Goal: Information Seeking & Learning: Understand process/instructions

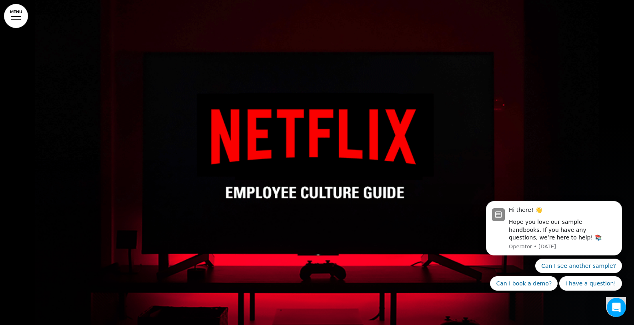
click at [16, 17] on link "MENU" at bounding box center [16, 16] width 24 height 24
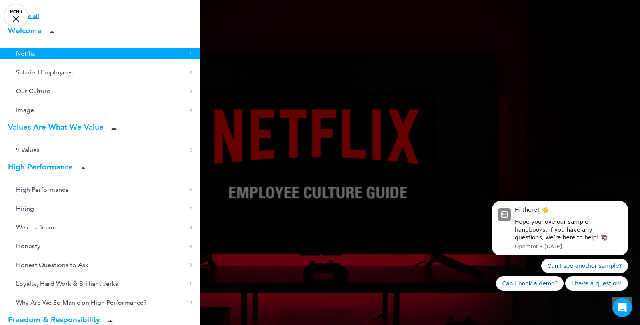
scroll to position [32, 0]
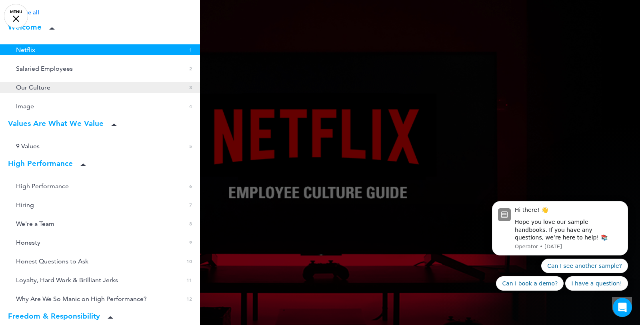
click at [51, 85] on link "Our Culture 0 3" at bounding box center [100, 87] width 200 height 11
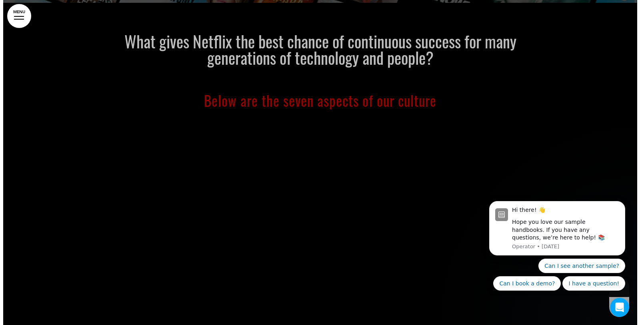
scroll to position [692, 0]
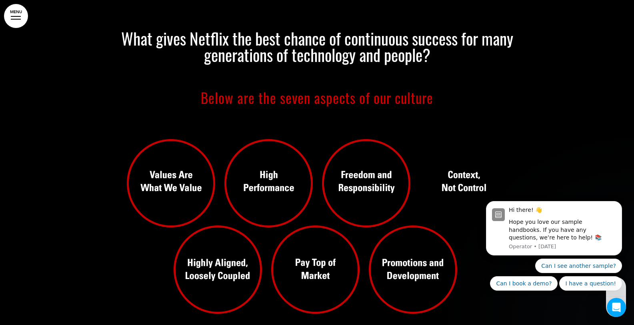
click at [345, 186] on img at bounding box center [317, 224] width 400 height 199
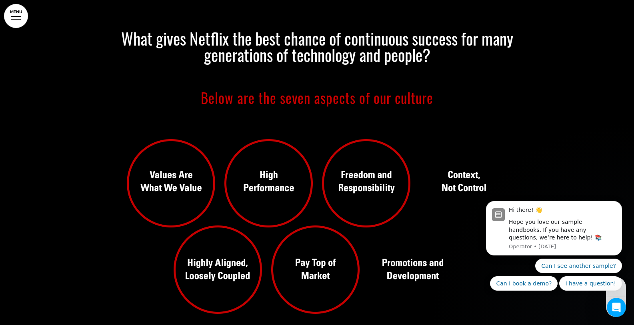
click at [16, 17] on link "MENU" at bounding box center [16, 16] width 24 height 24
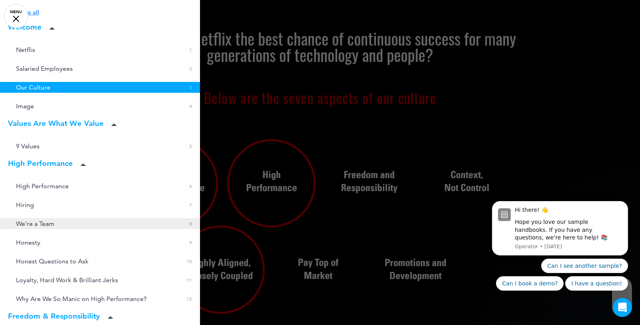
click at [34, 220] on span "We're a Team" at bounding box center [35, 223] width 38 height 7
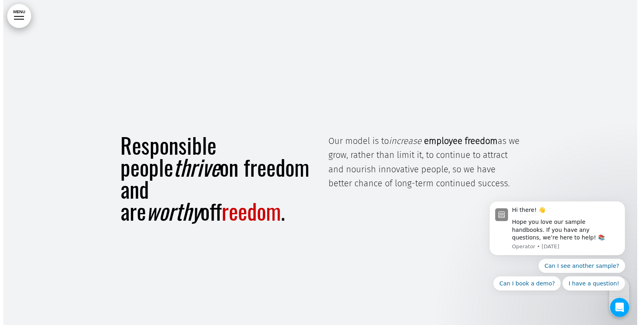
scroll to position [6343, 0]
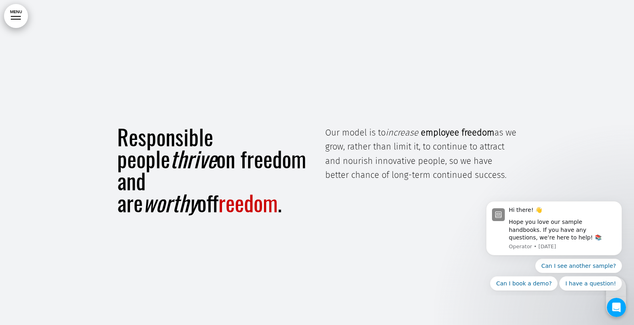
click at [13, 16] on link "MENU" at bounding box center [16, 16] width 24 height 24
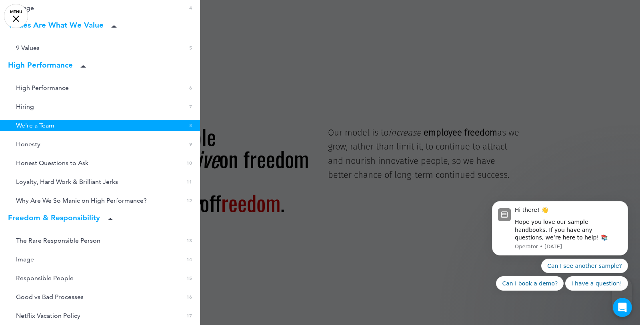
scroll to position [0, 0]
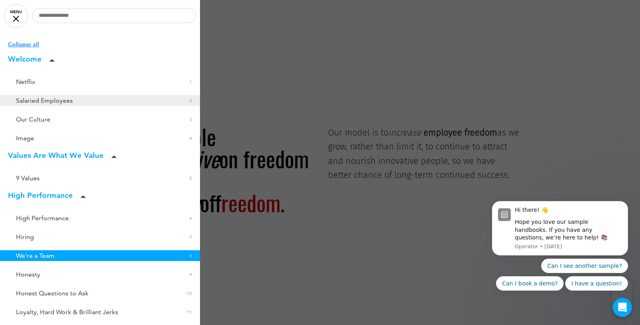
click at [35, 102] on span "Salaried Employees" at bounding box center [44, 100] width 57 height 7
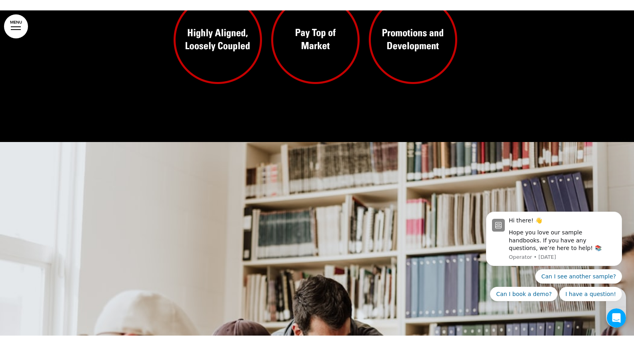
scroll to position [970, 0]
